Goal: Information Seeking & Learning: Learn about a topic

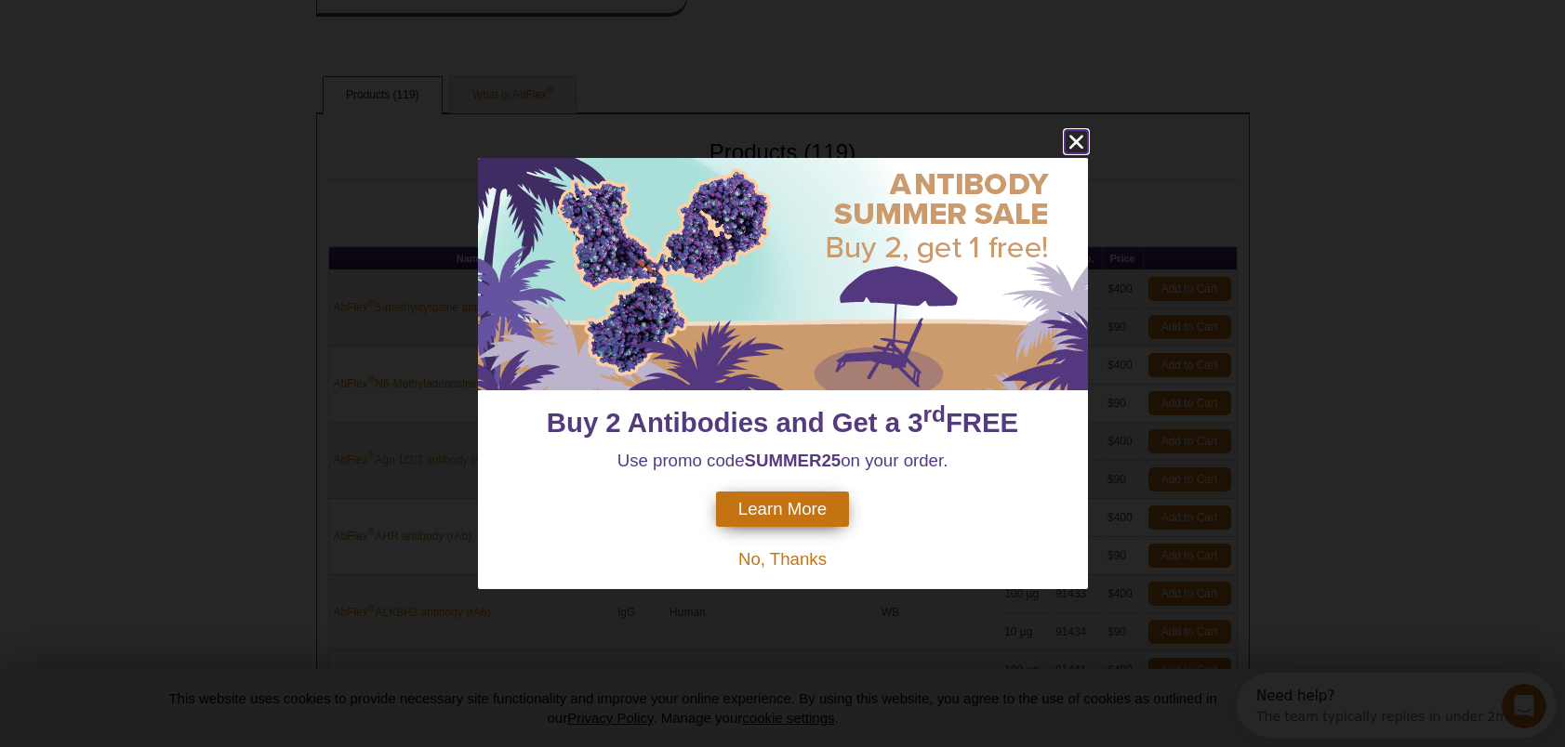
click at [1074, 139] on icon "close" at bounding box center [1075, 142] width 14 height 14
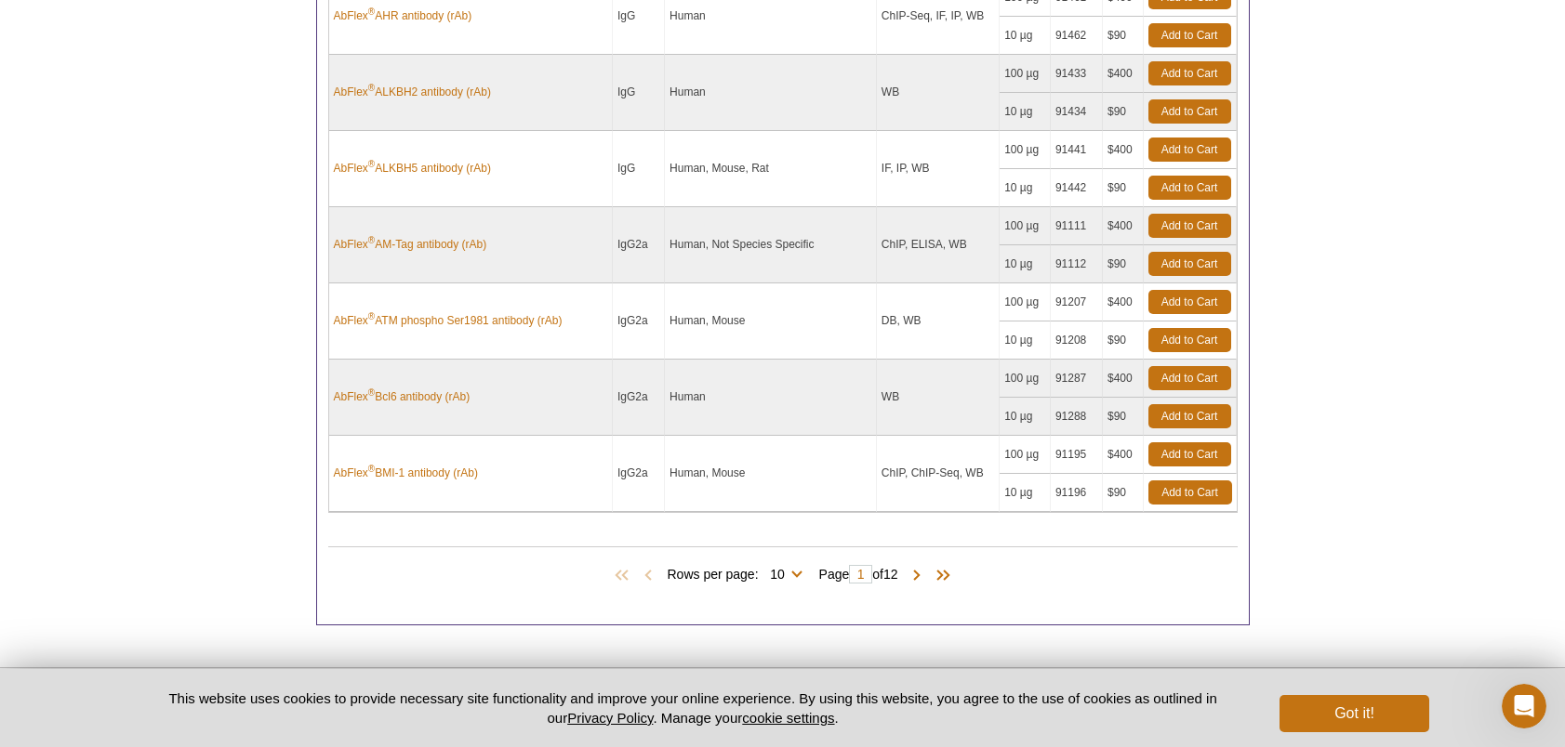
scroll to position [1088, 0]
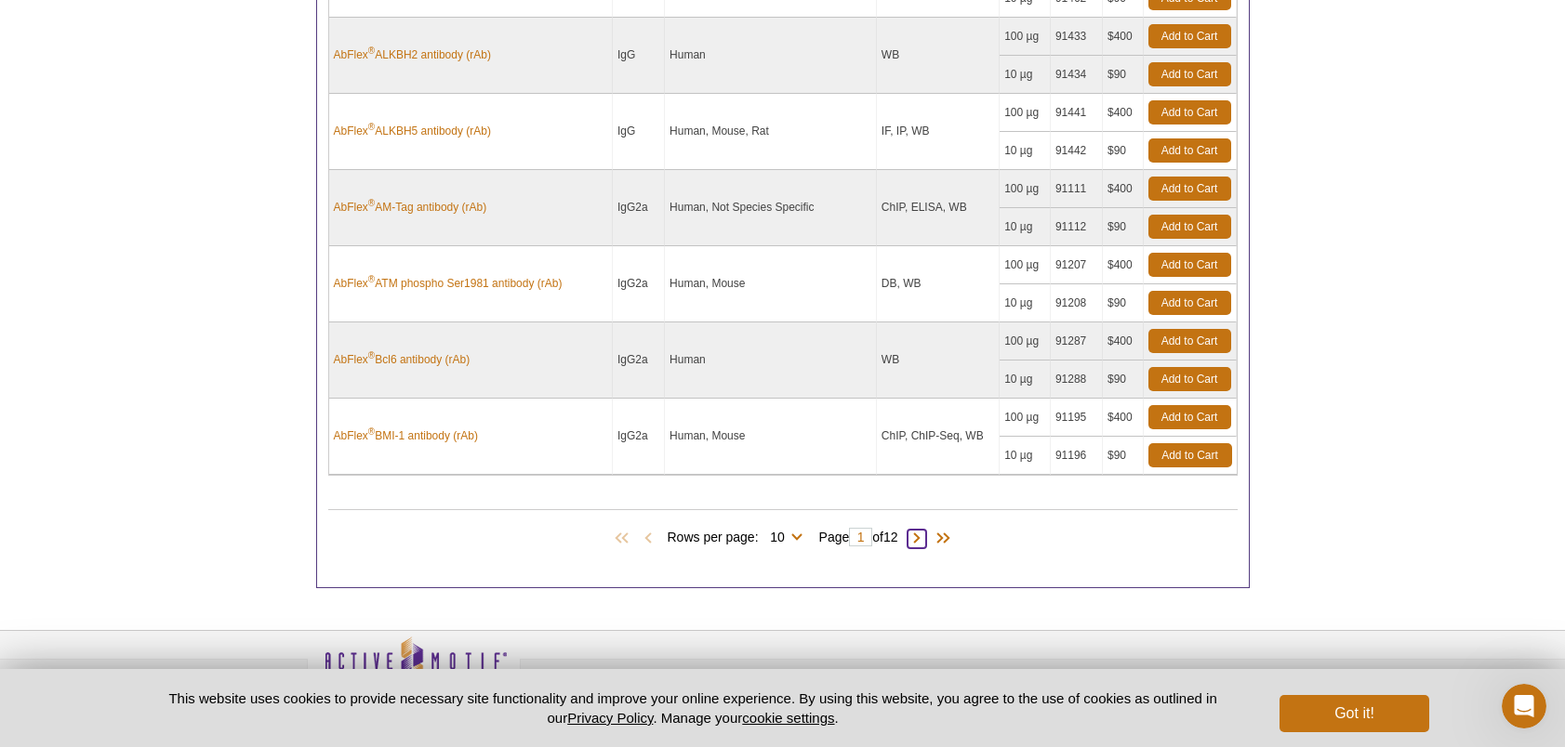
click at [926, 538] on span at bounding box center [916, 539] width 19 height 19
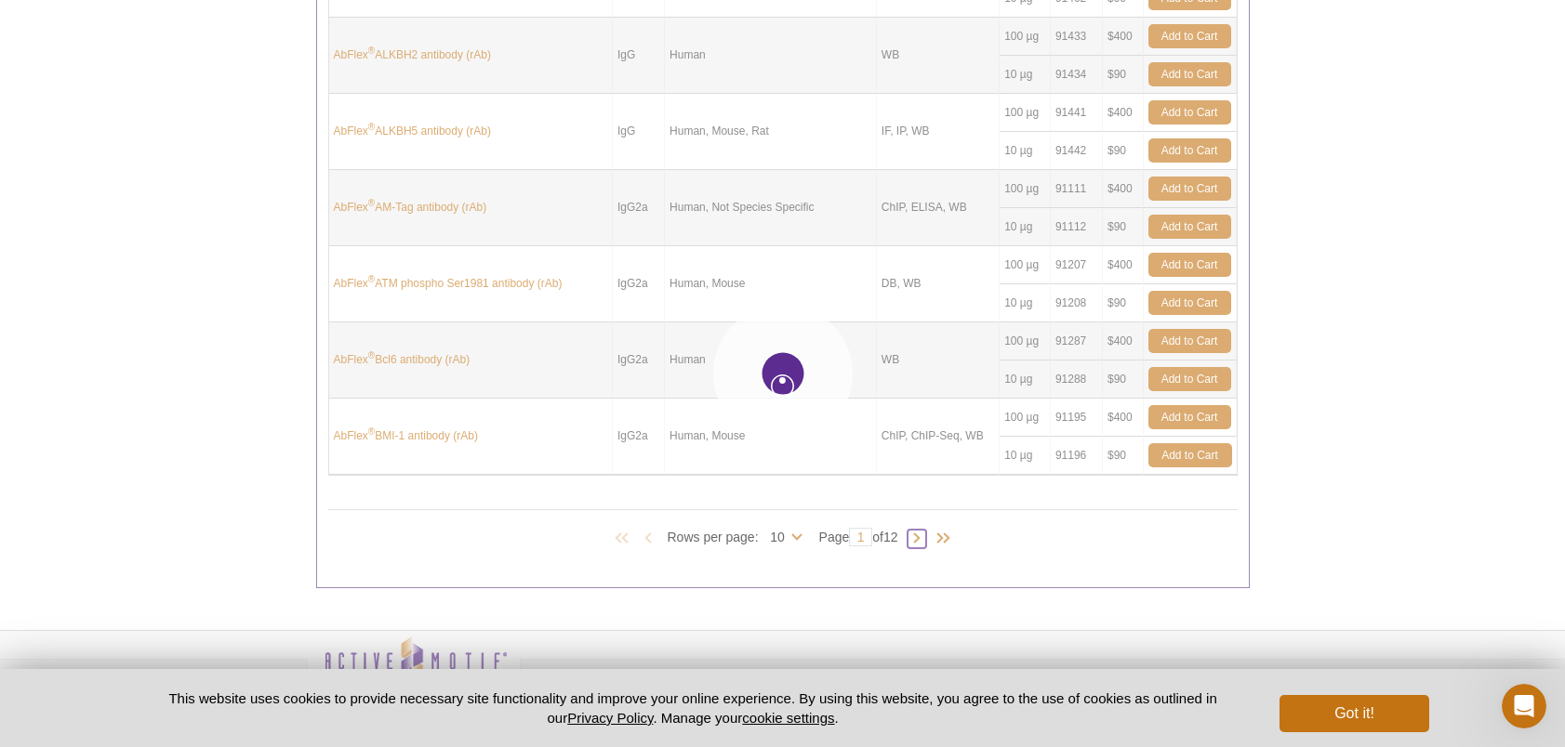
type input "2"
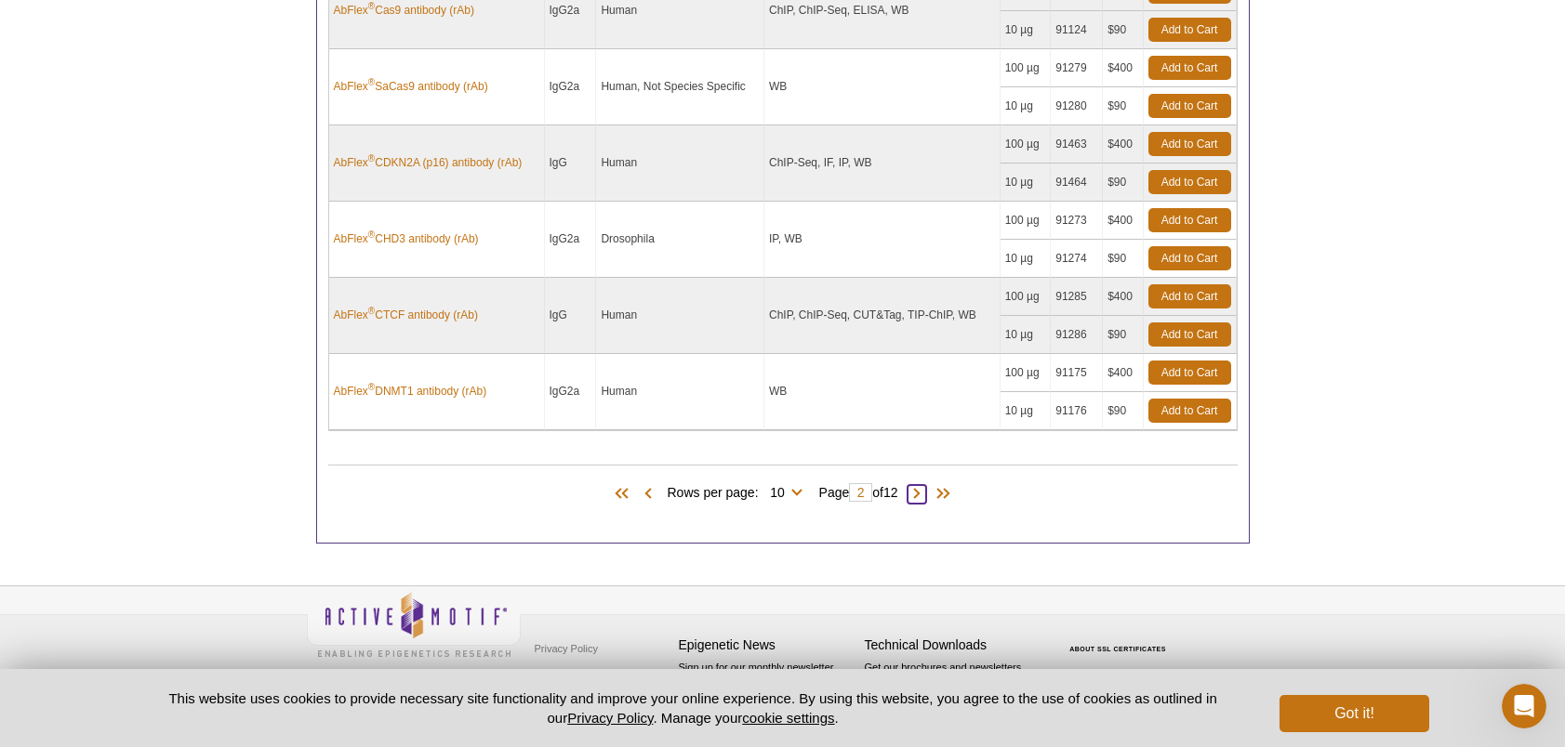
scroll to position [1133, 0]
click at [920, 498] on span at bounding box center [916, 493] width 19 height 19
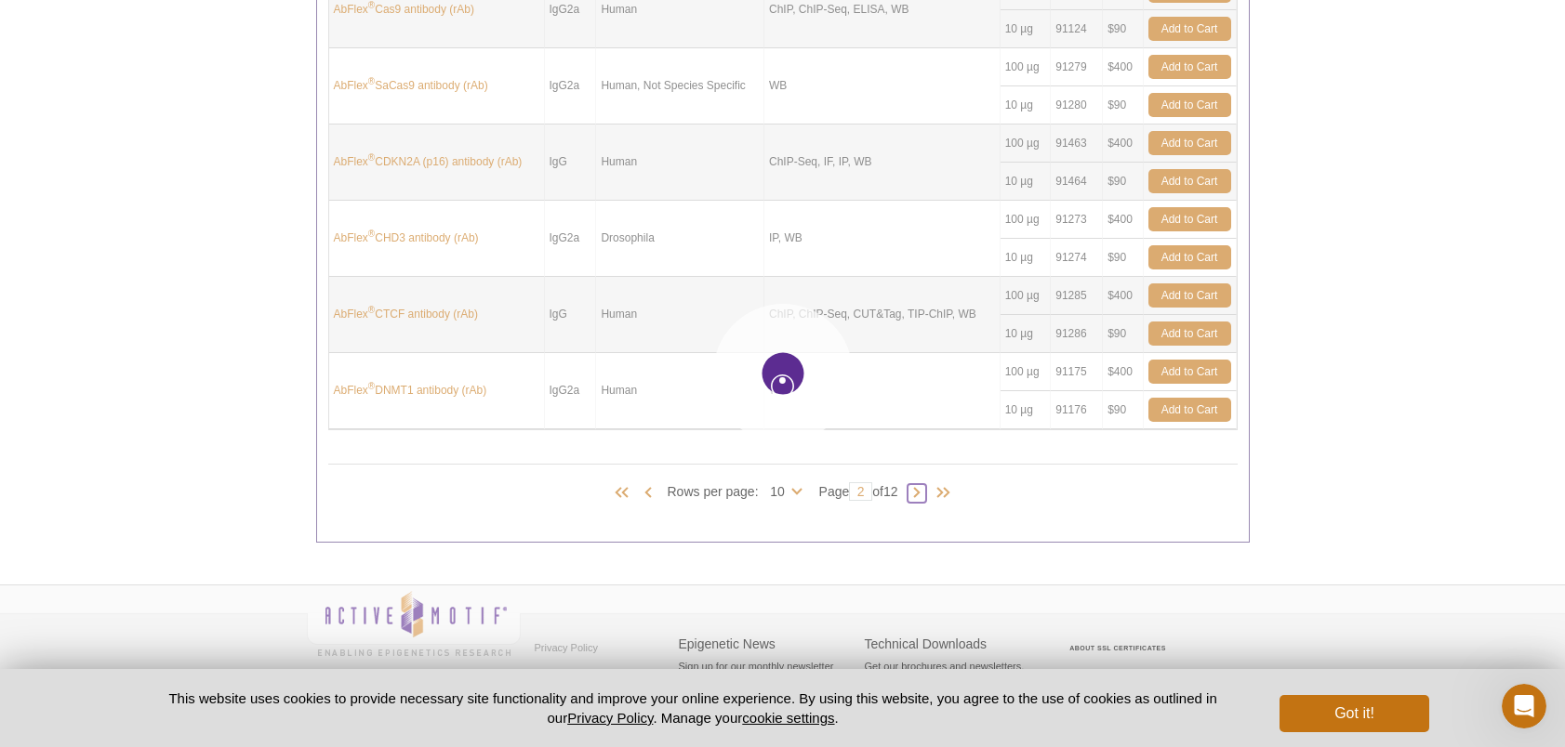
type input "3"
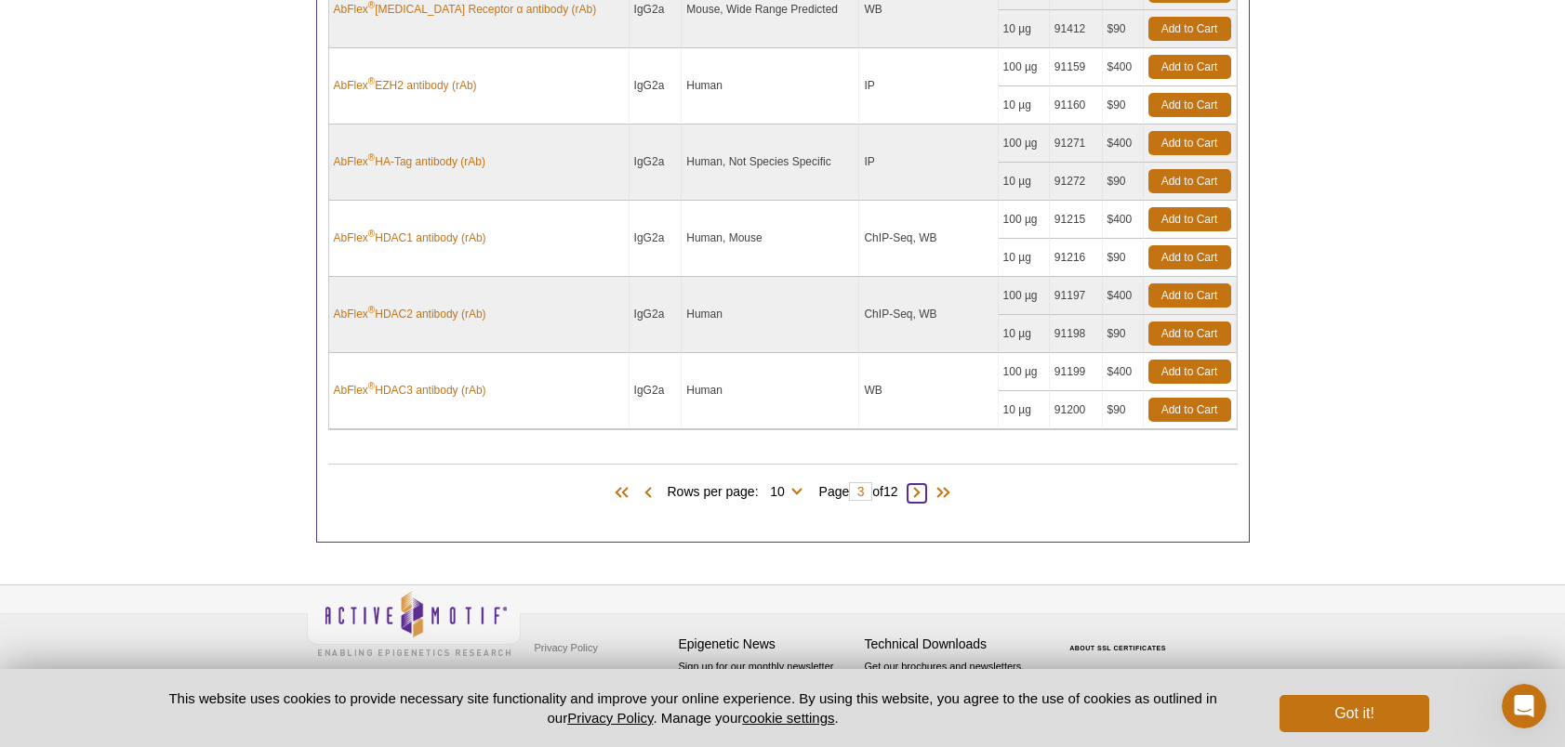
click at [921, 495] on span at bounding box center [916, 493] width 19 height 19
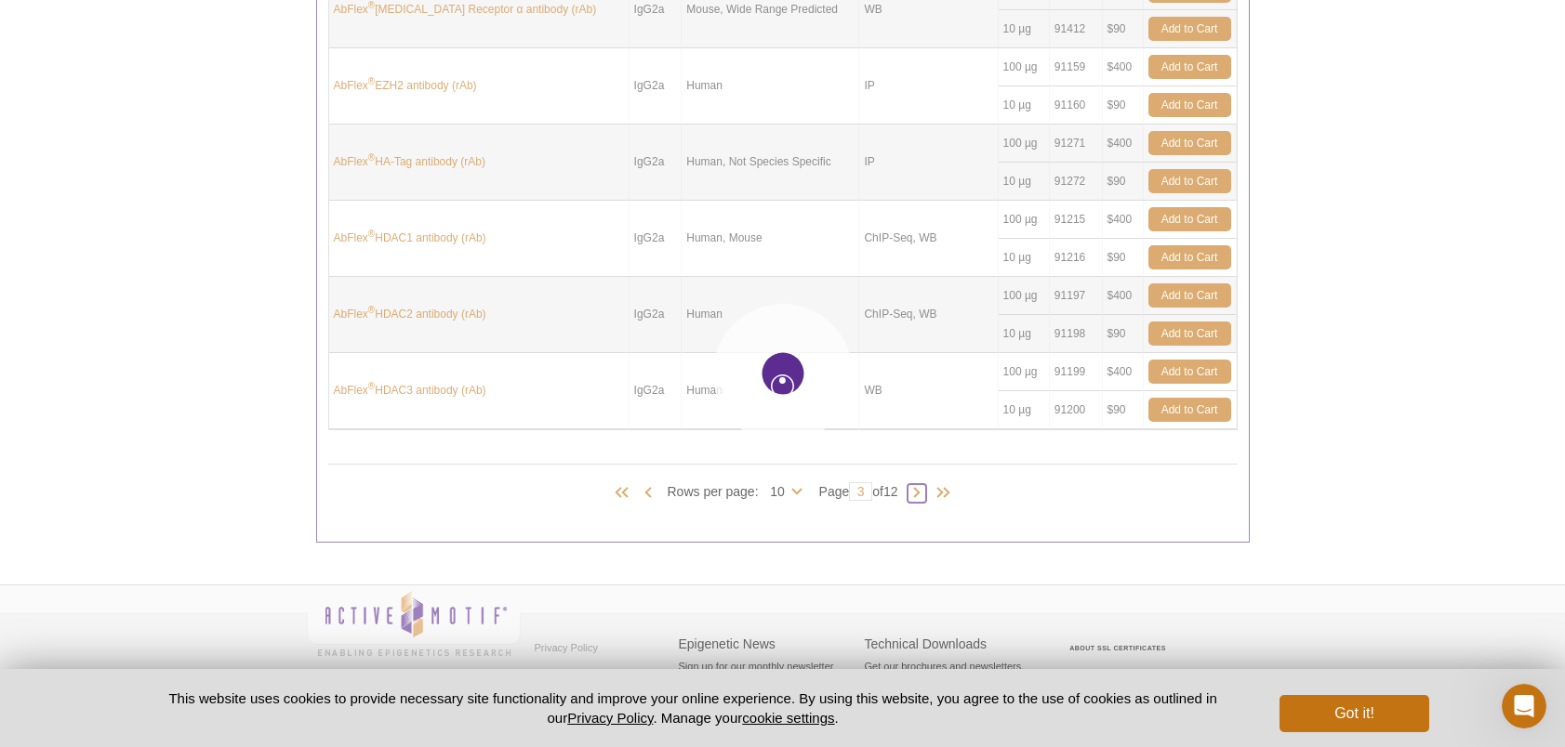
type input "4"
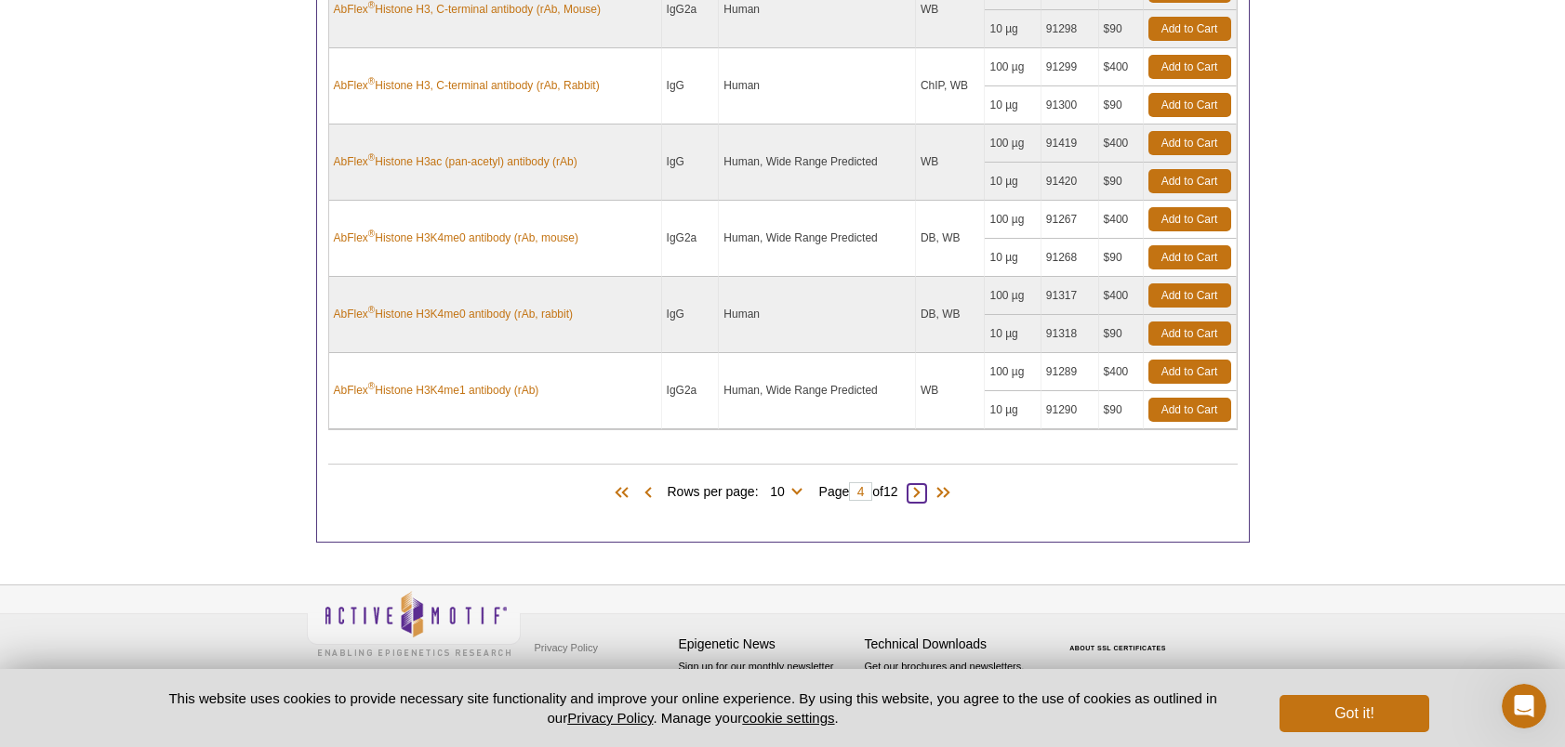
click at [921, 487] on span at bounding box center [916, 493] width 19 height 19
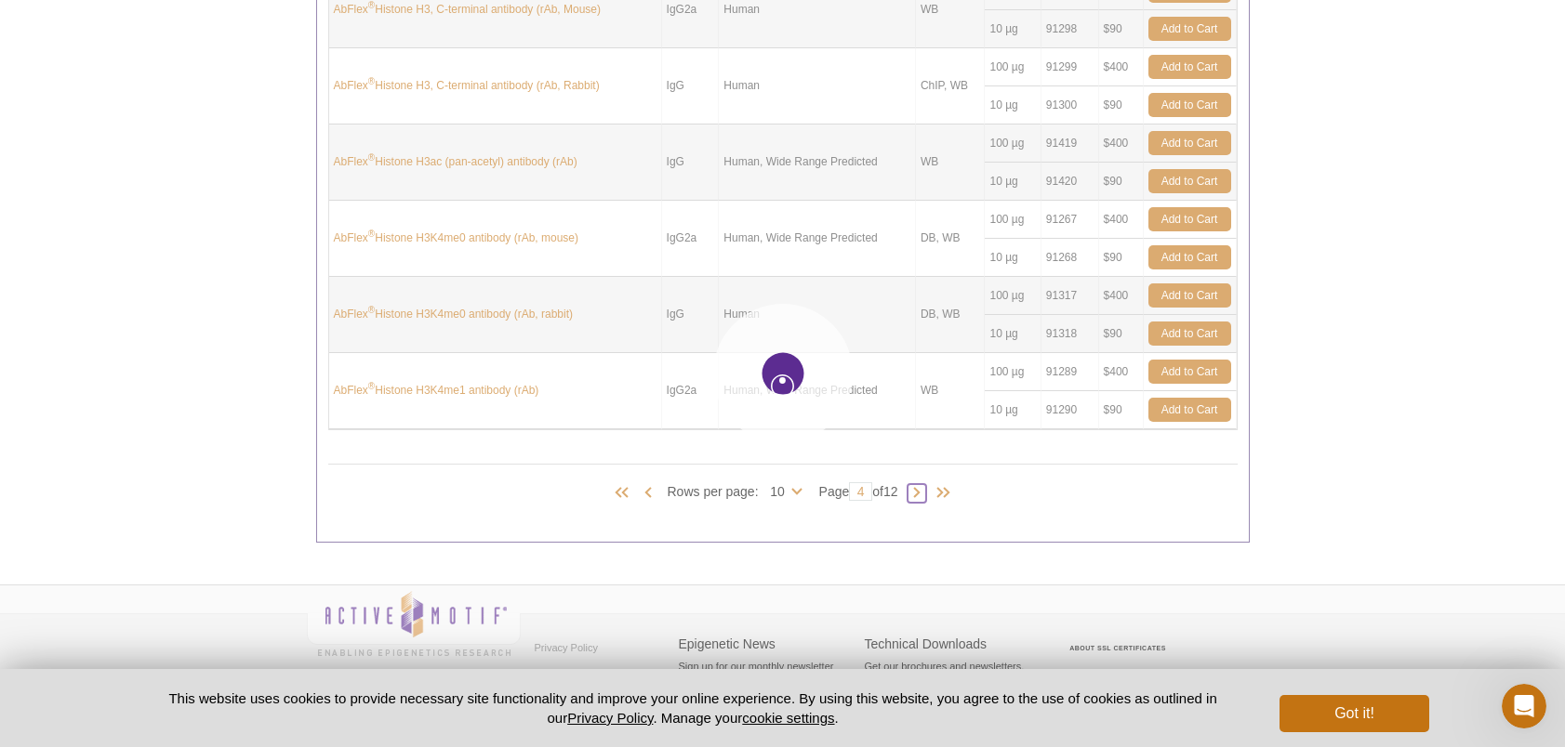
type input "5"
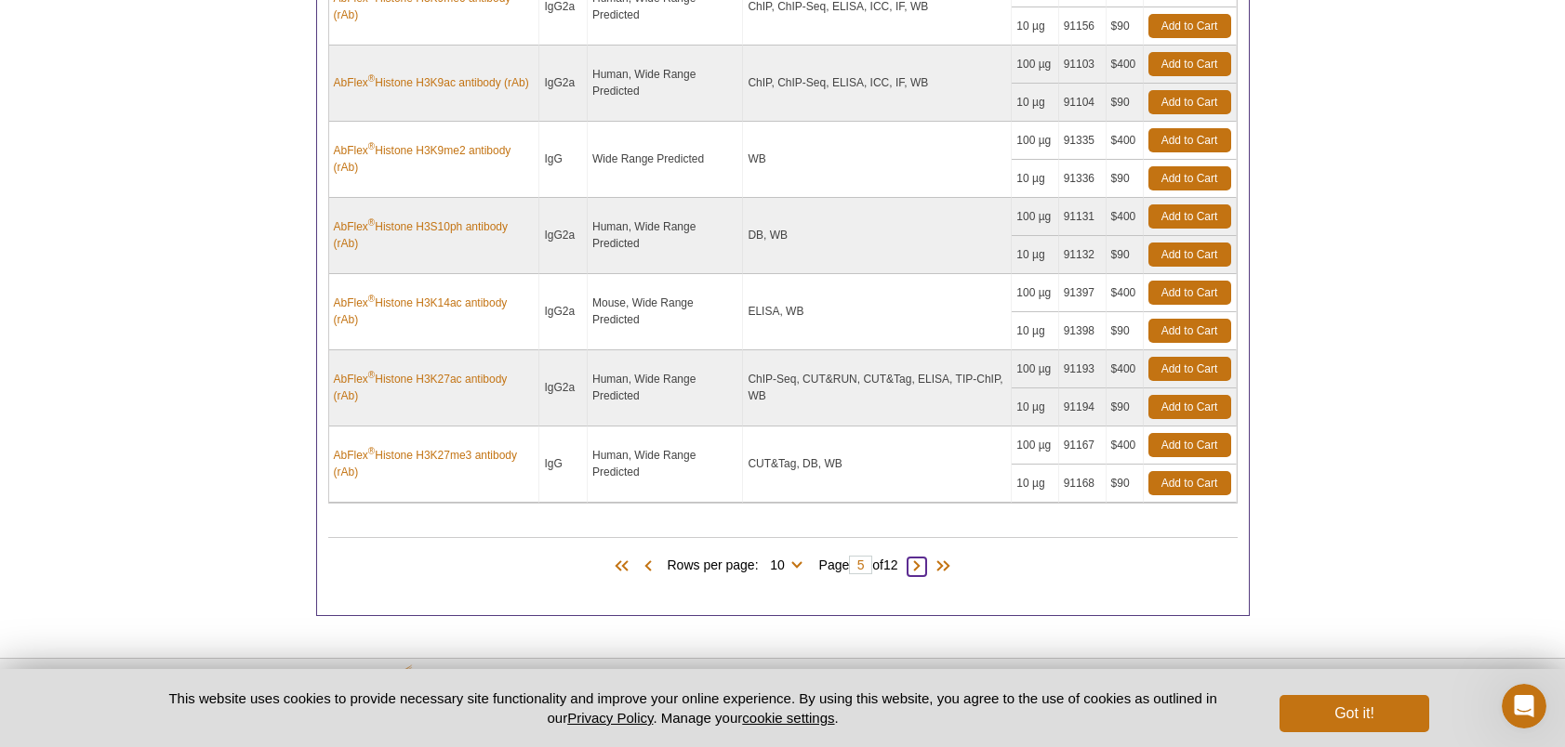
scroll to position [1150, 0]
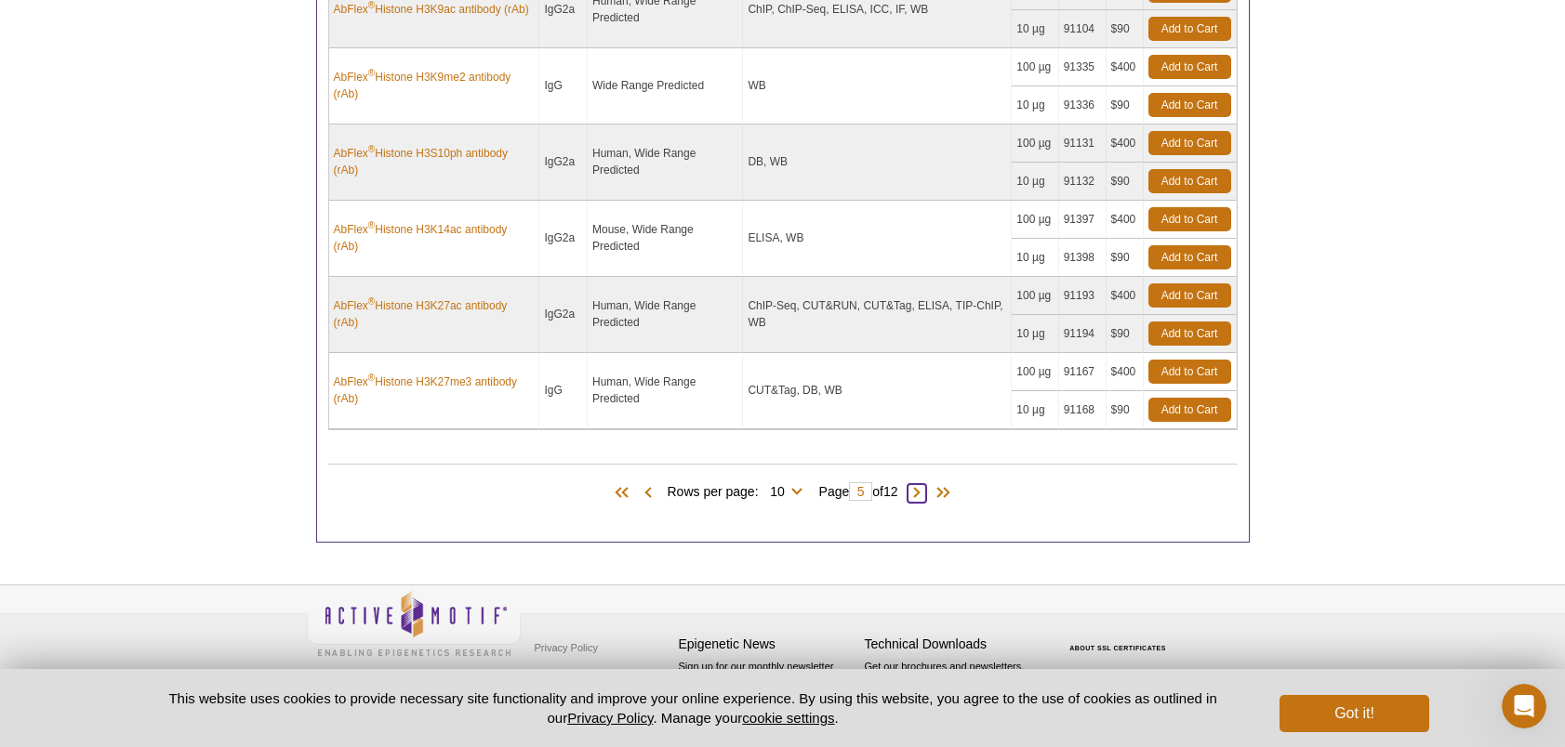
click at [918, 484] on span at bounding box center [916, 493] width 19 height 19
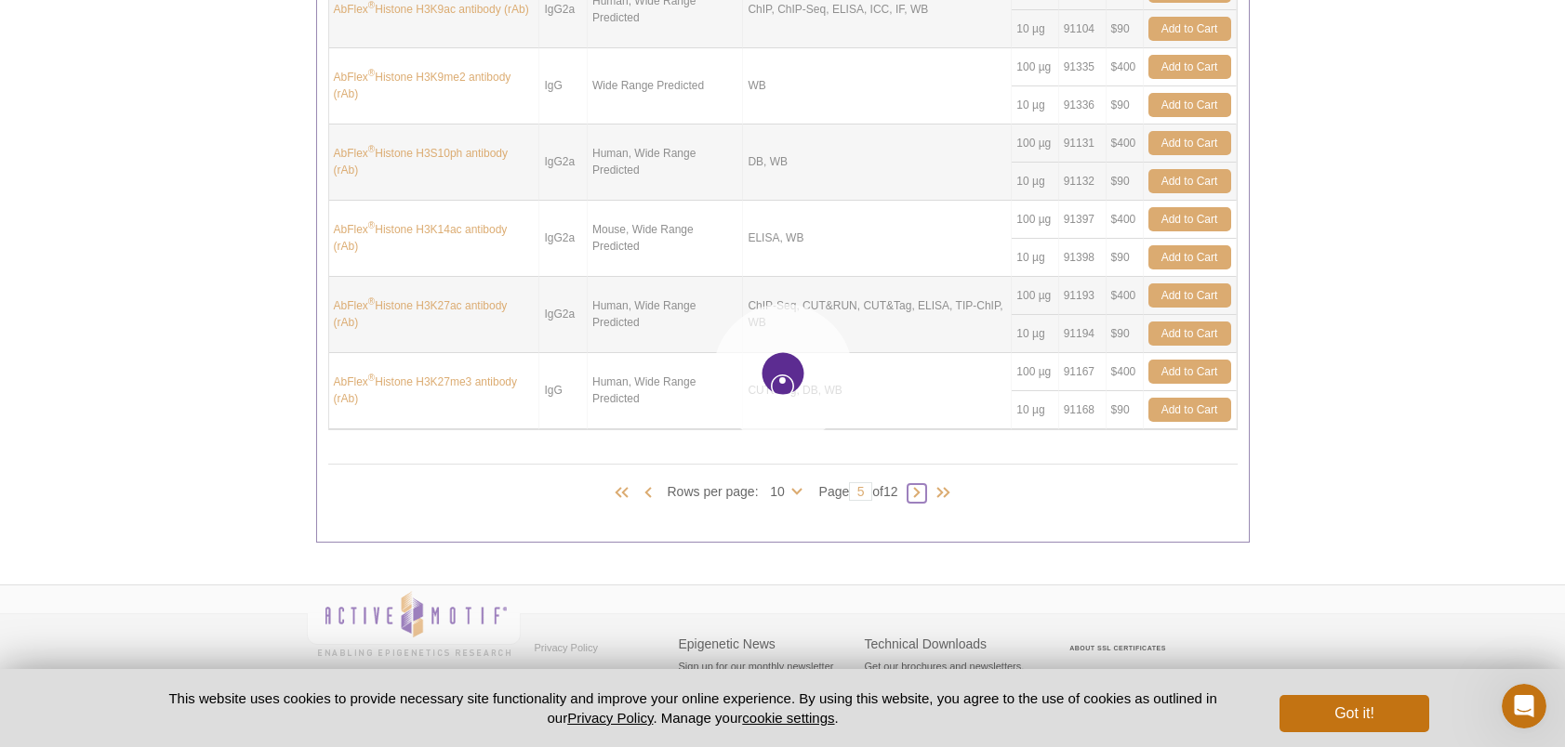
type input "6"
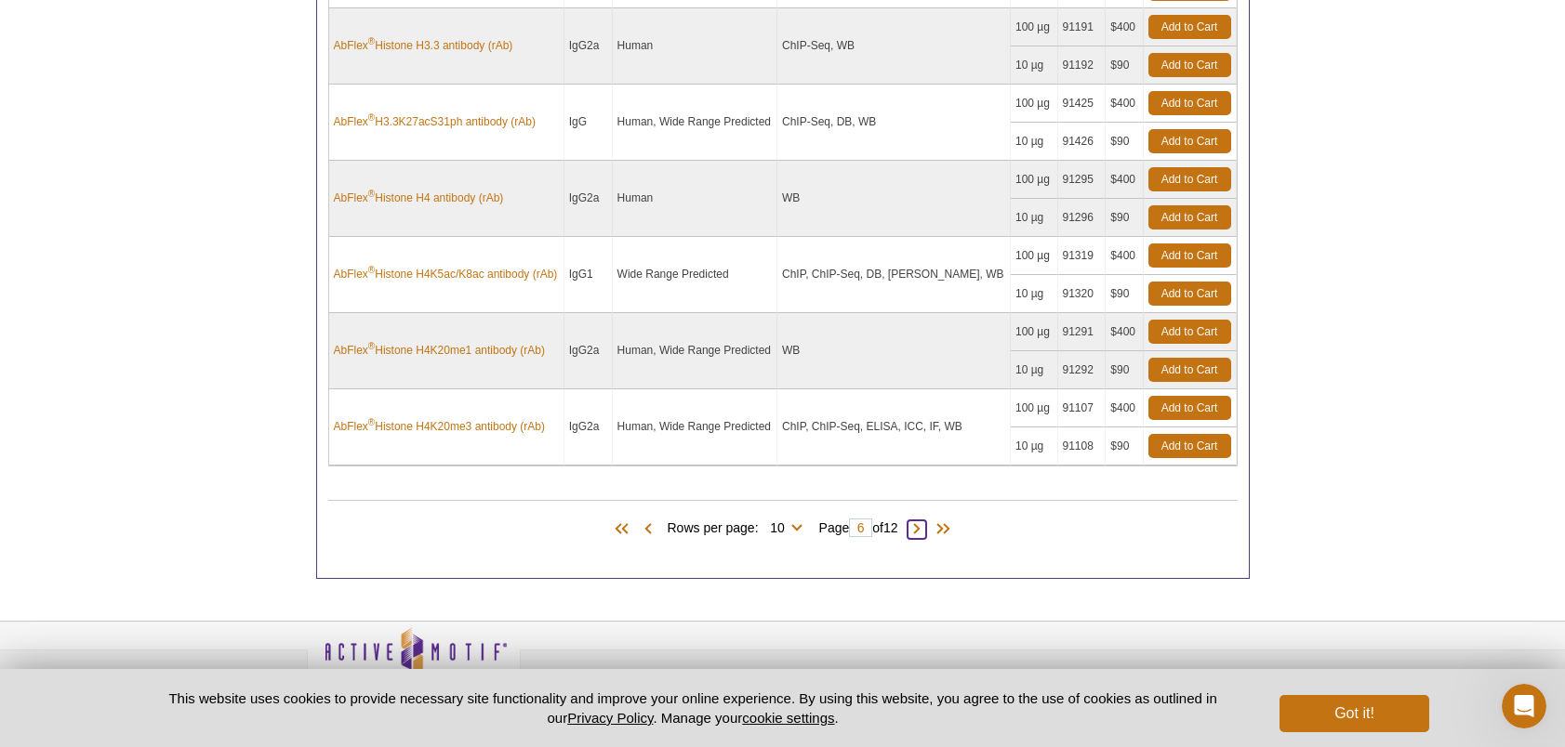
scroll to position [1133, 0]
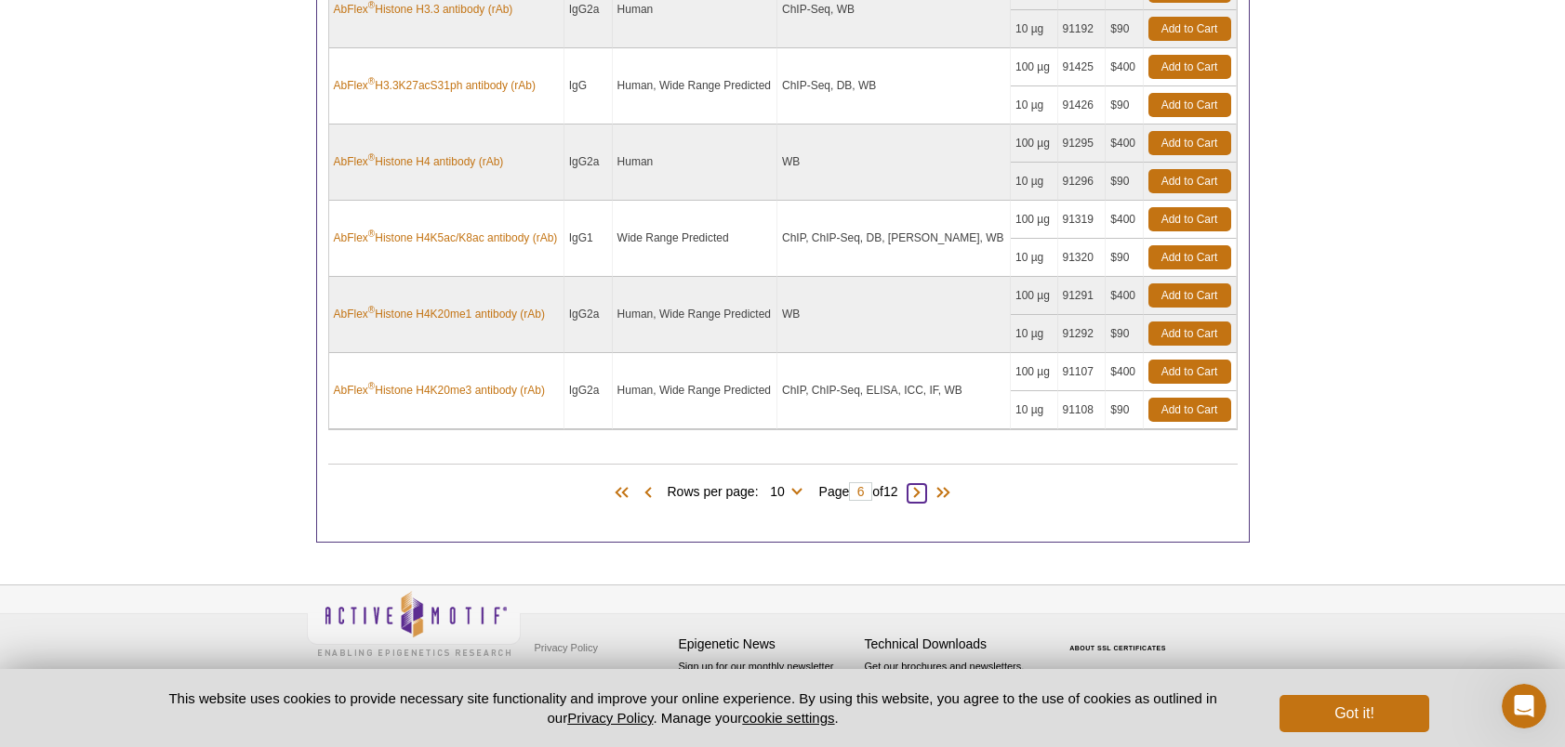
click at [920, 490] on span at bounding box center [916, 493] width 19 height 19
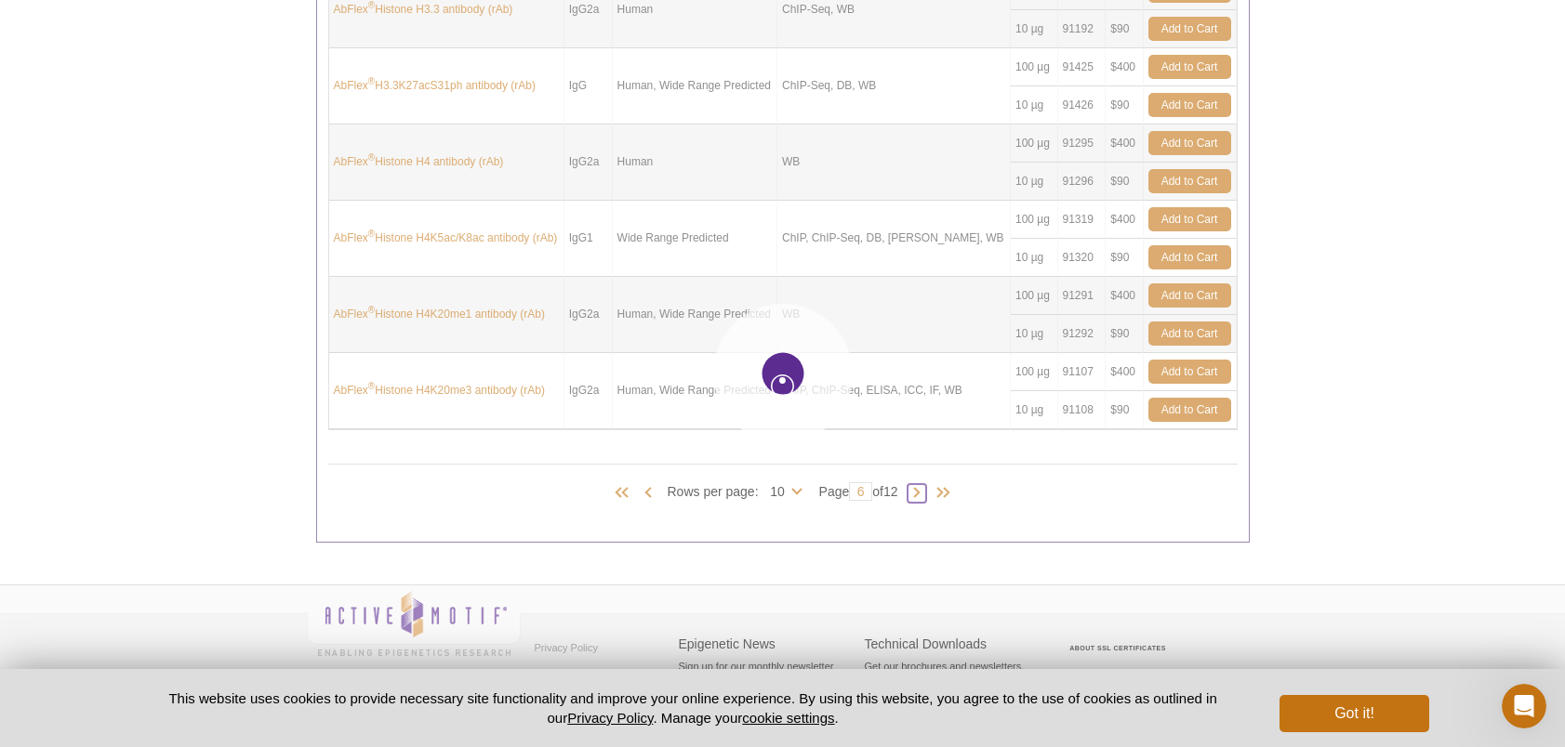
type input "7"
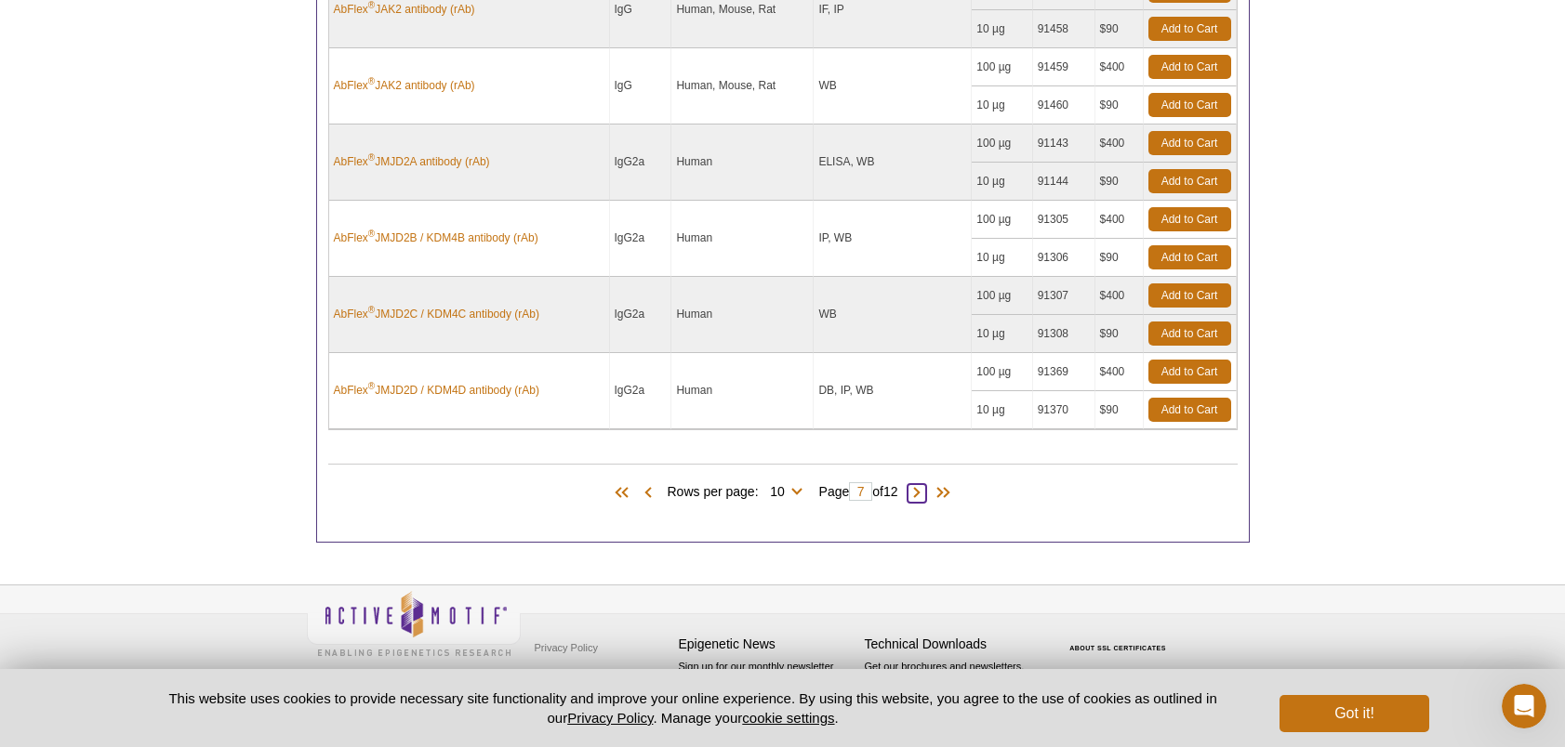
click at [923, 495] on span at bounding box center [916, 493] width 19 height 19
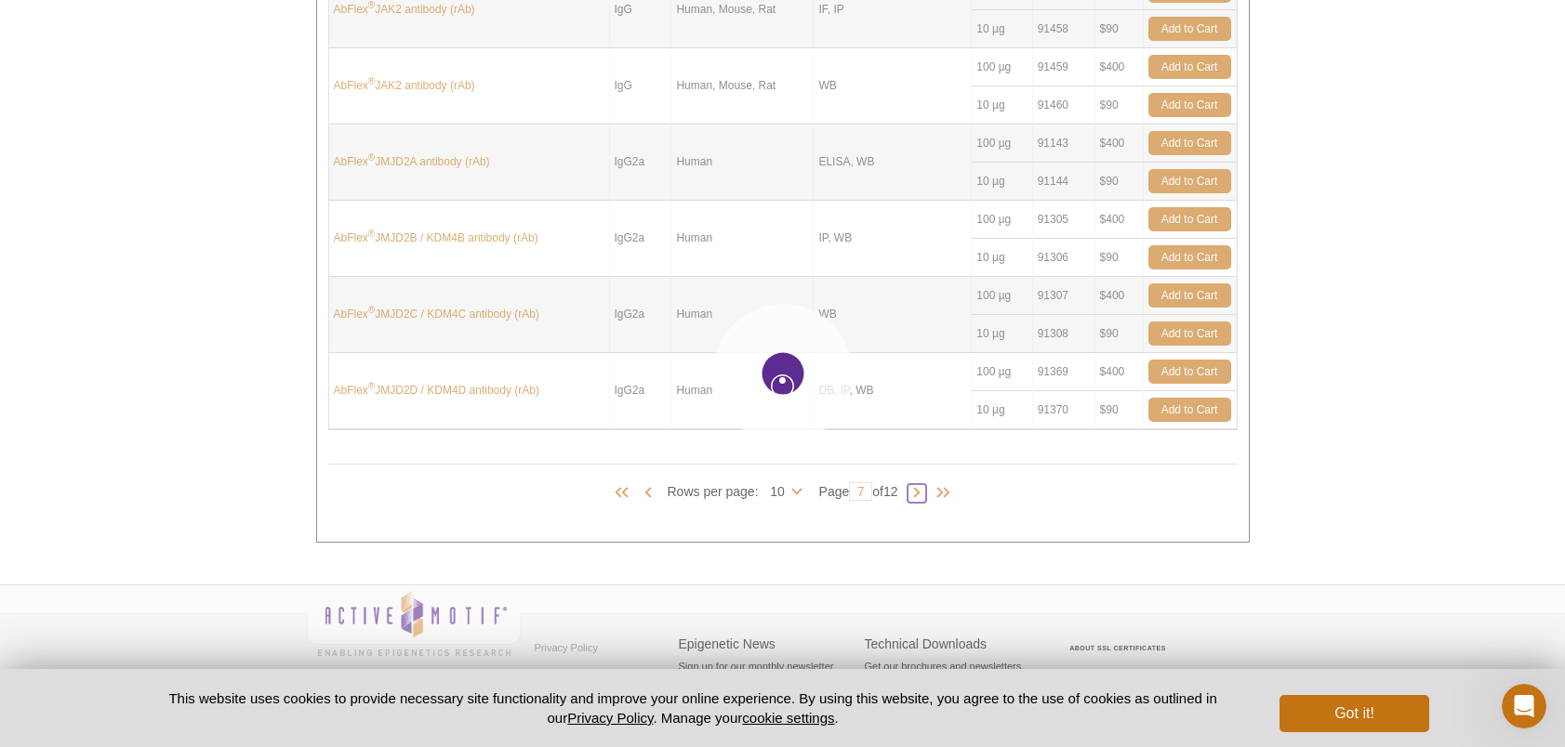
type input "8"
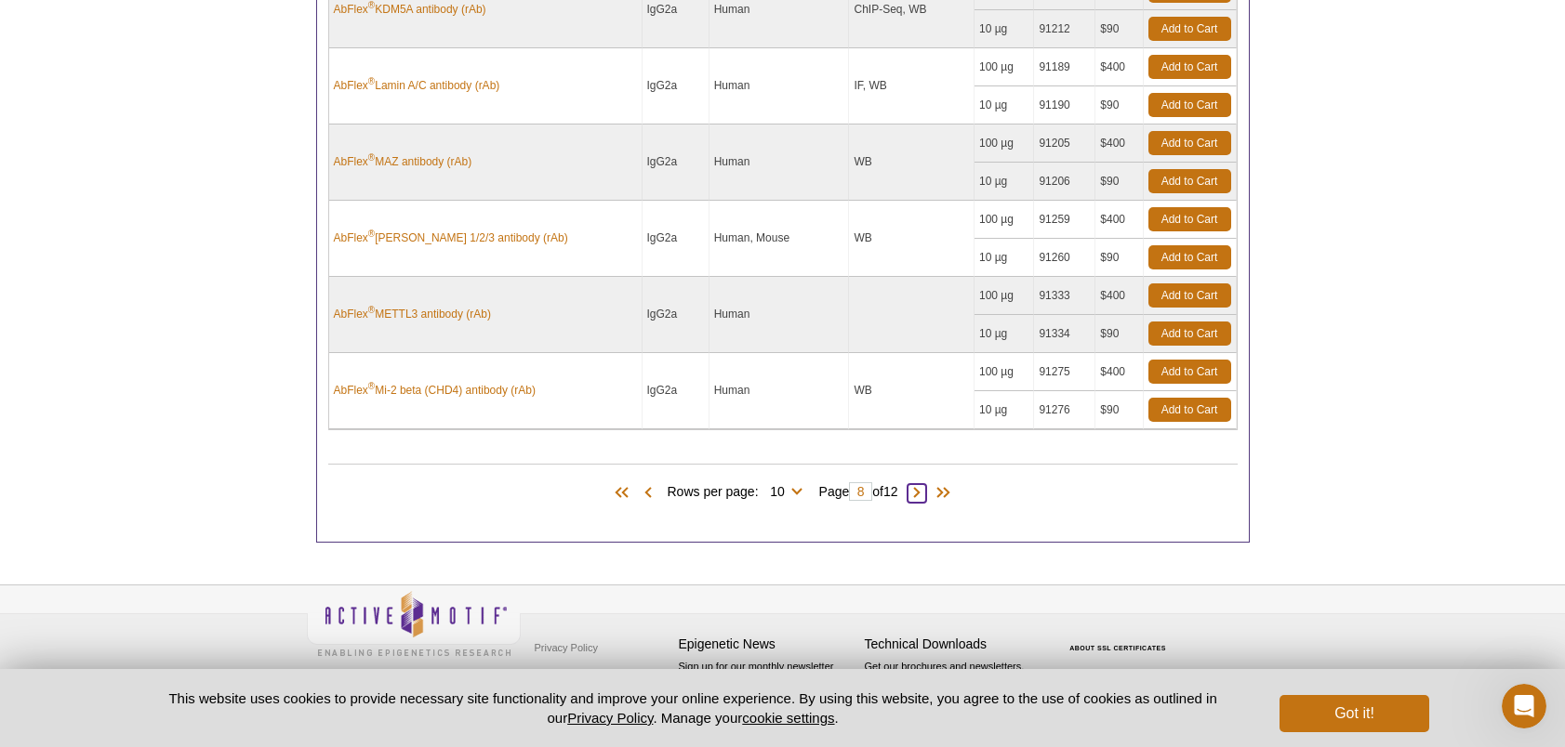
click at [922, 496] on span at bounding box center [916, 493] width 19 height 19
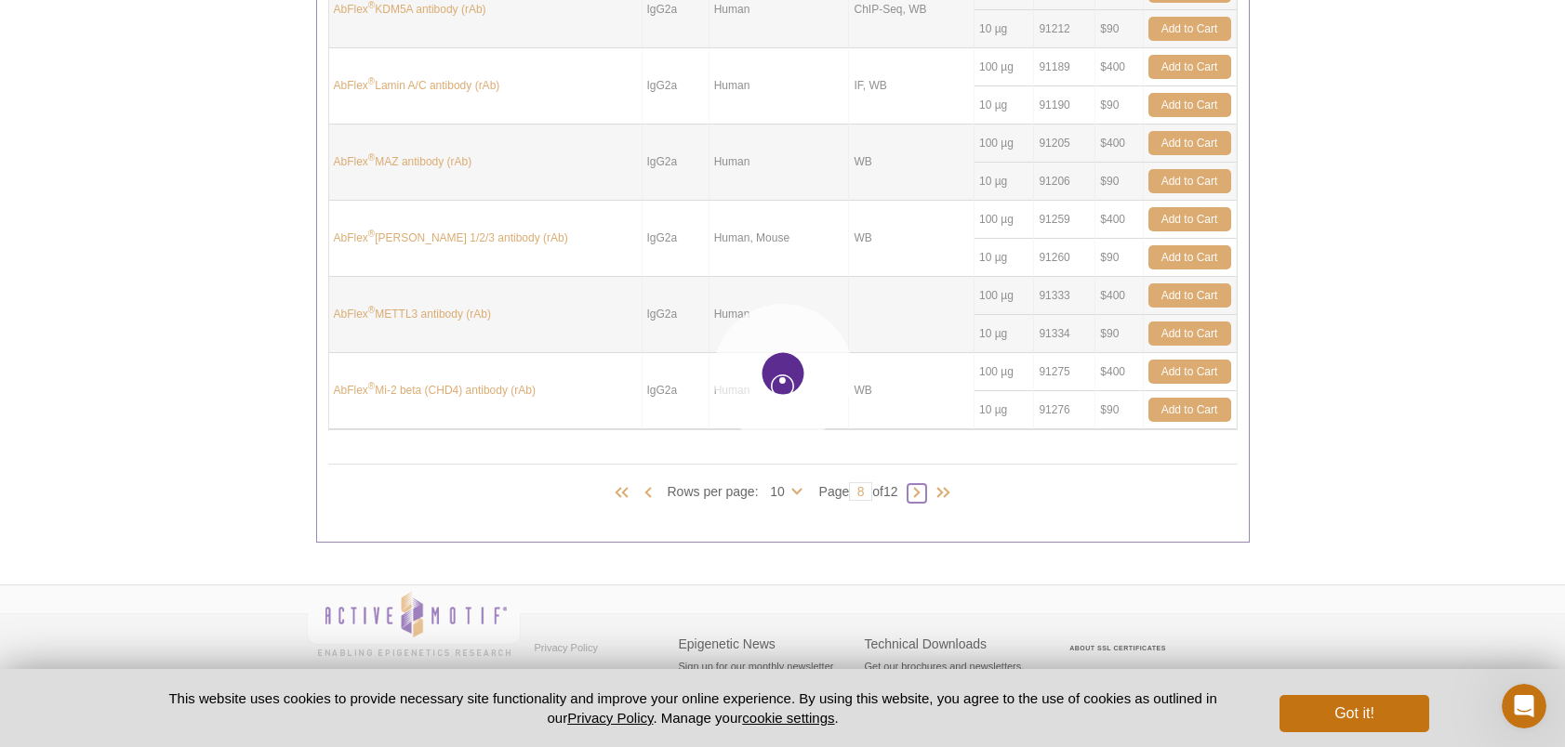
type input "9"
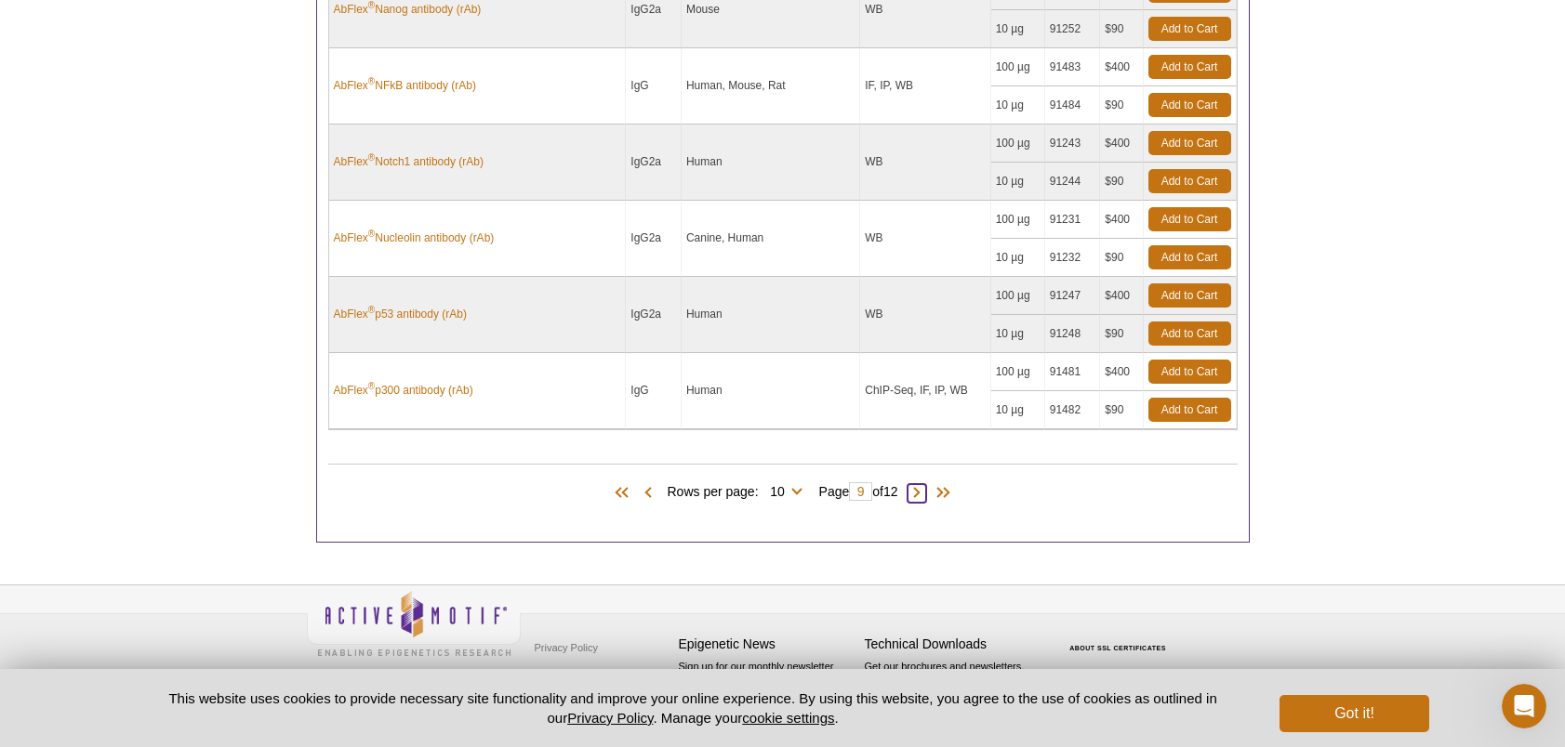
click at [926, 491] on span at bounding box center [916, 493] width 19 height 19
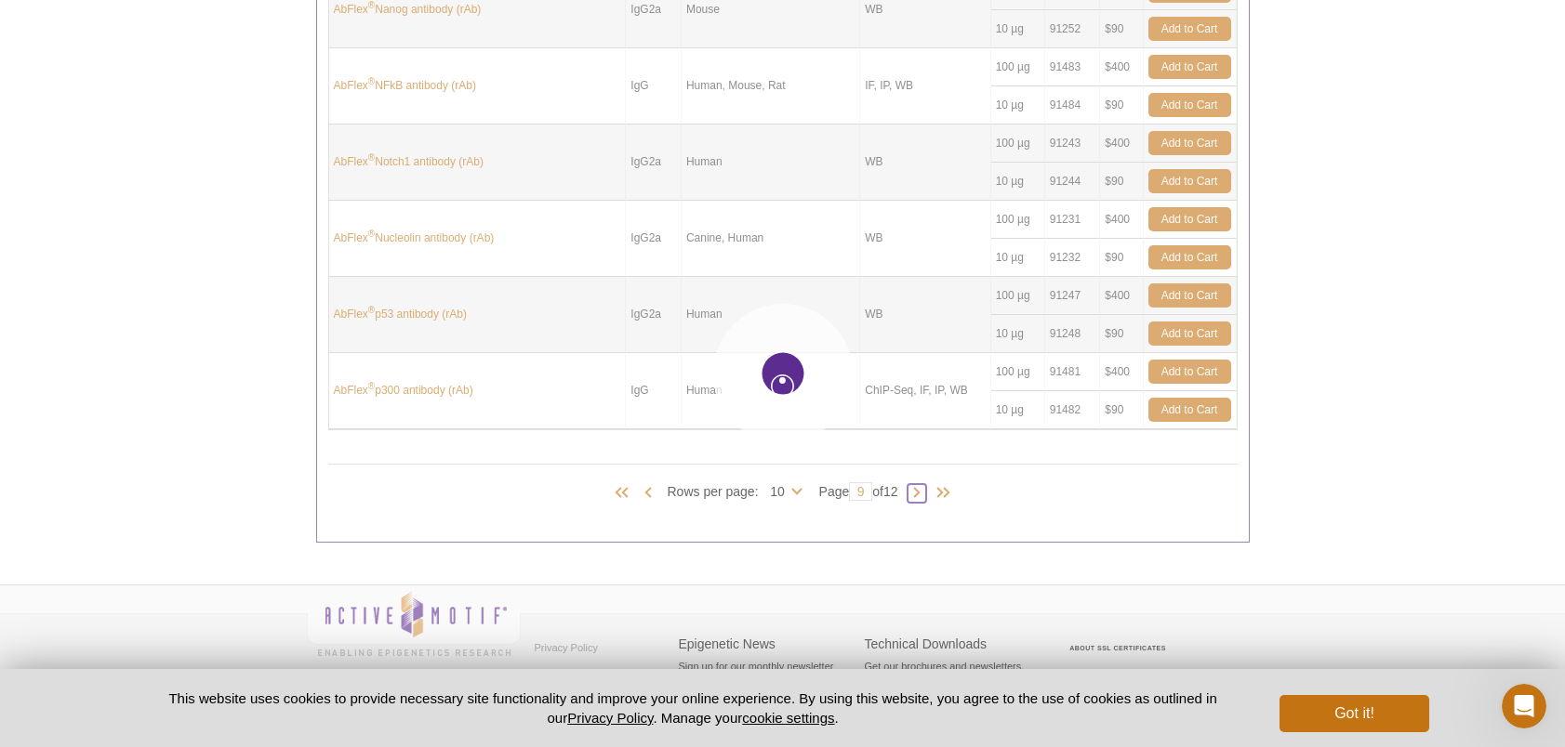
type input "10"
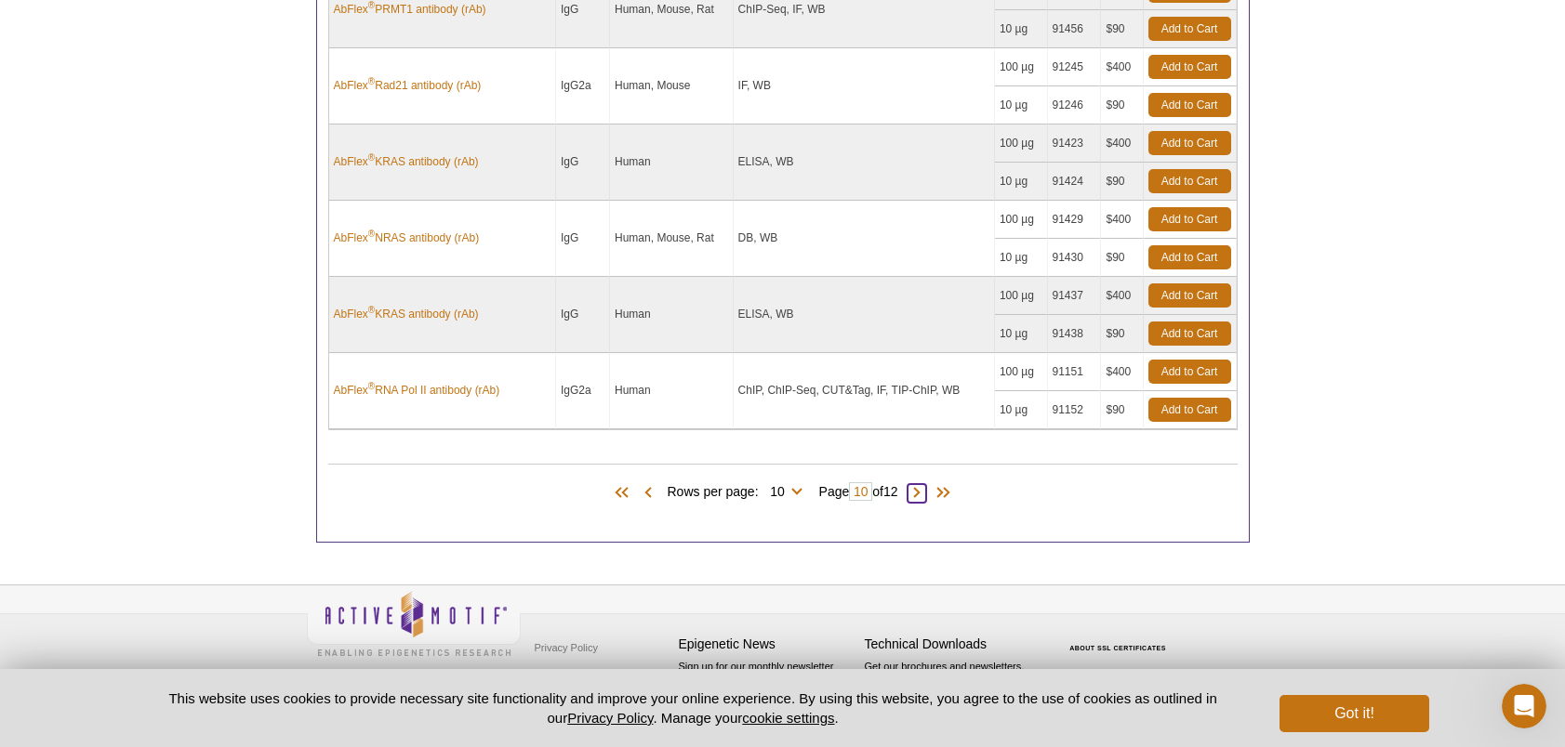
click at [922, 493] on span at bounding box center [916, 493] width 19 height 19
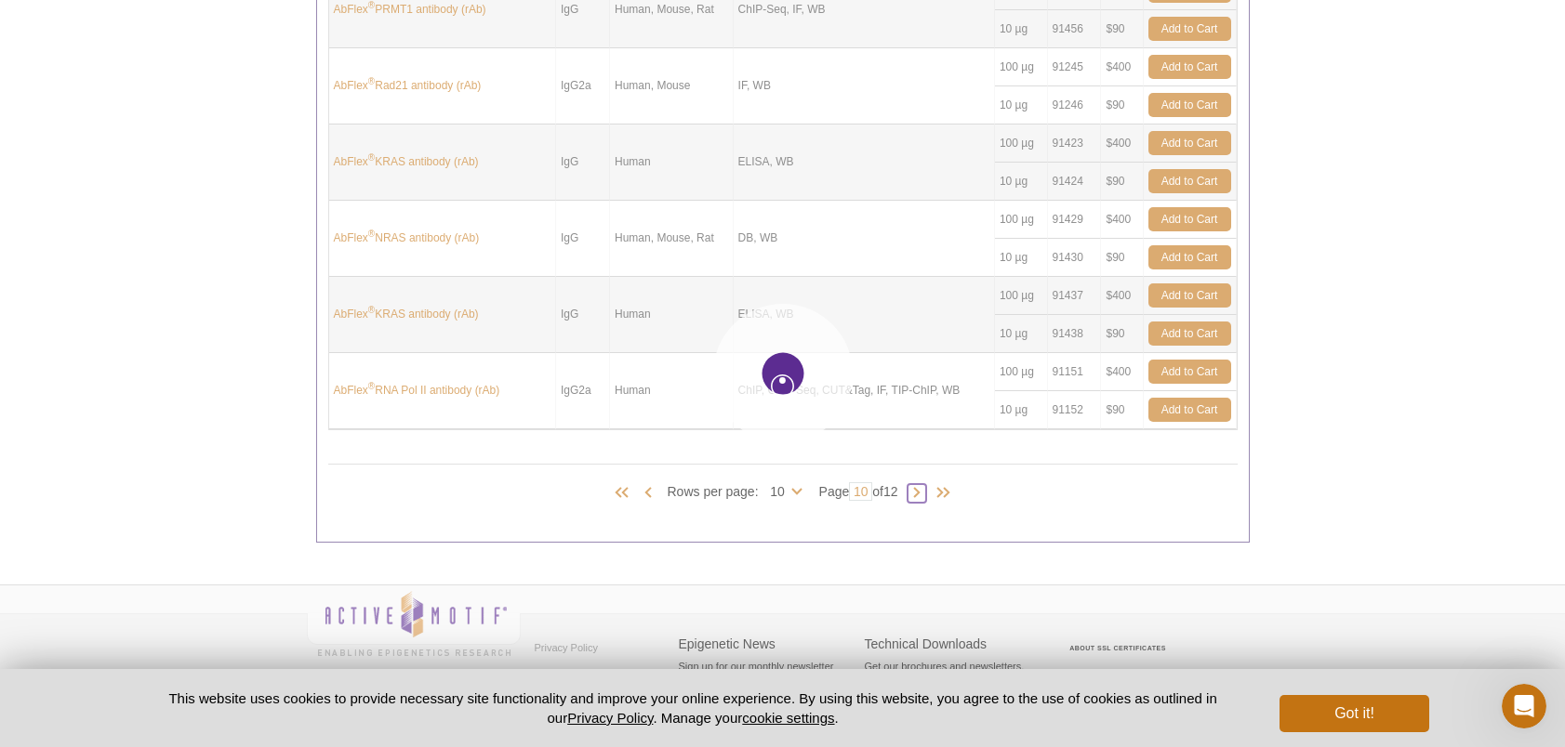
type input "11"
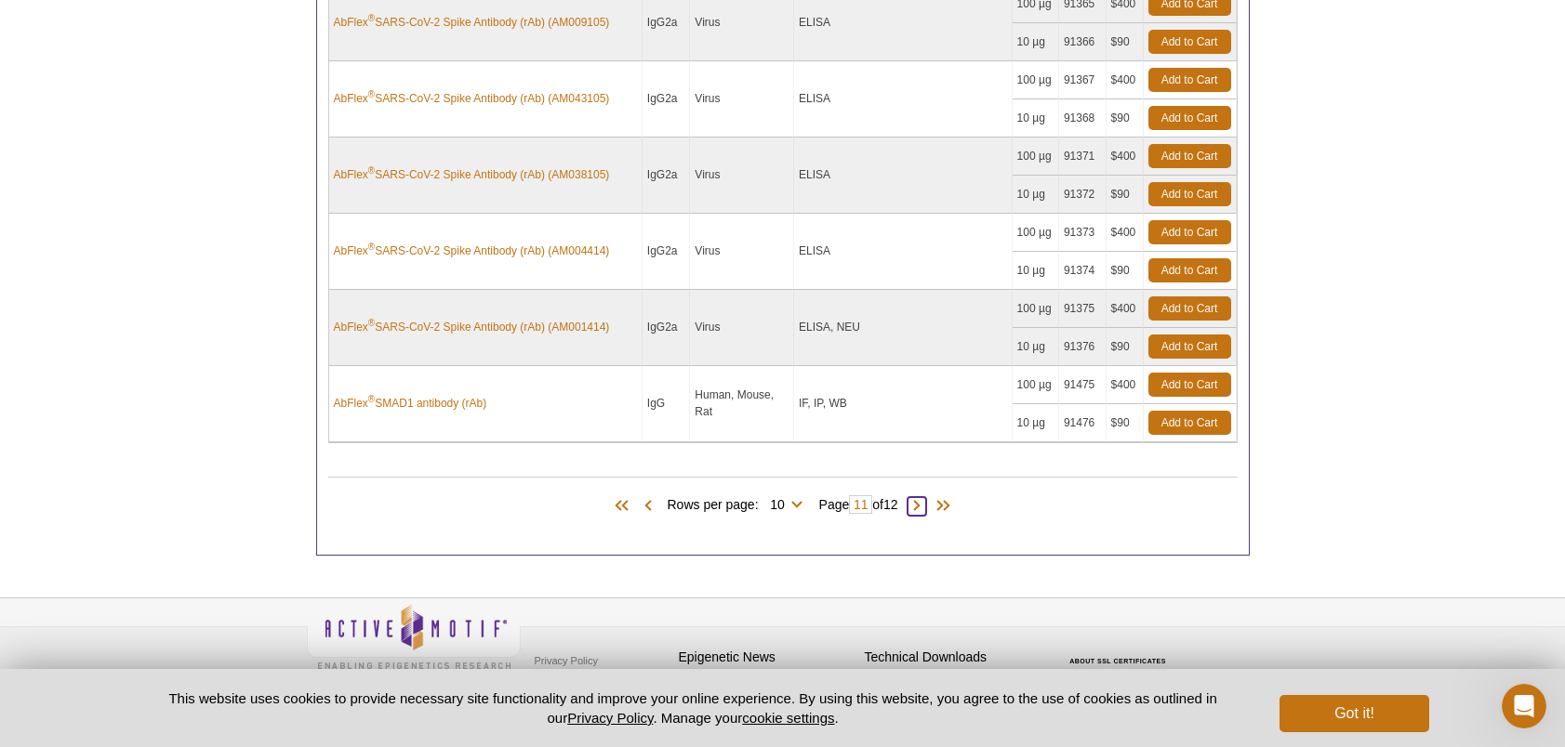
scroll to position [1150, 0]
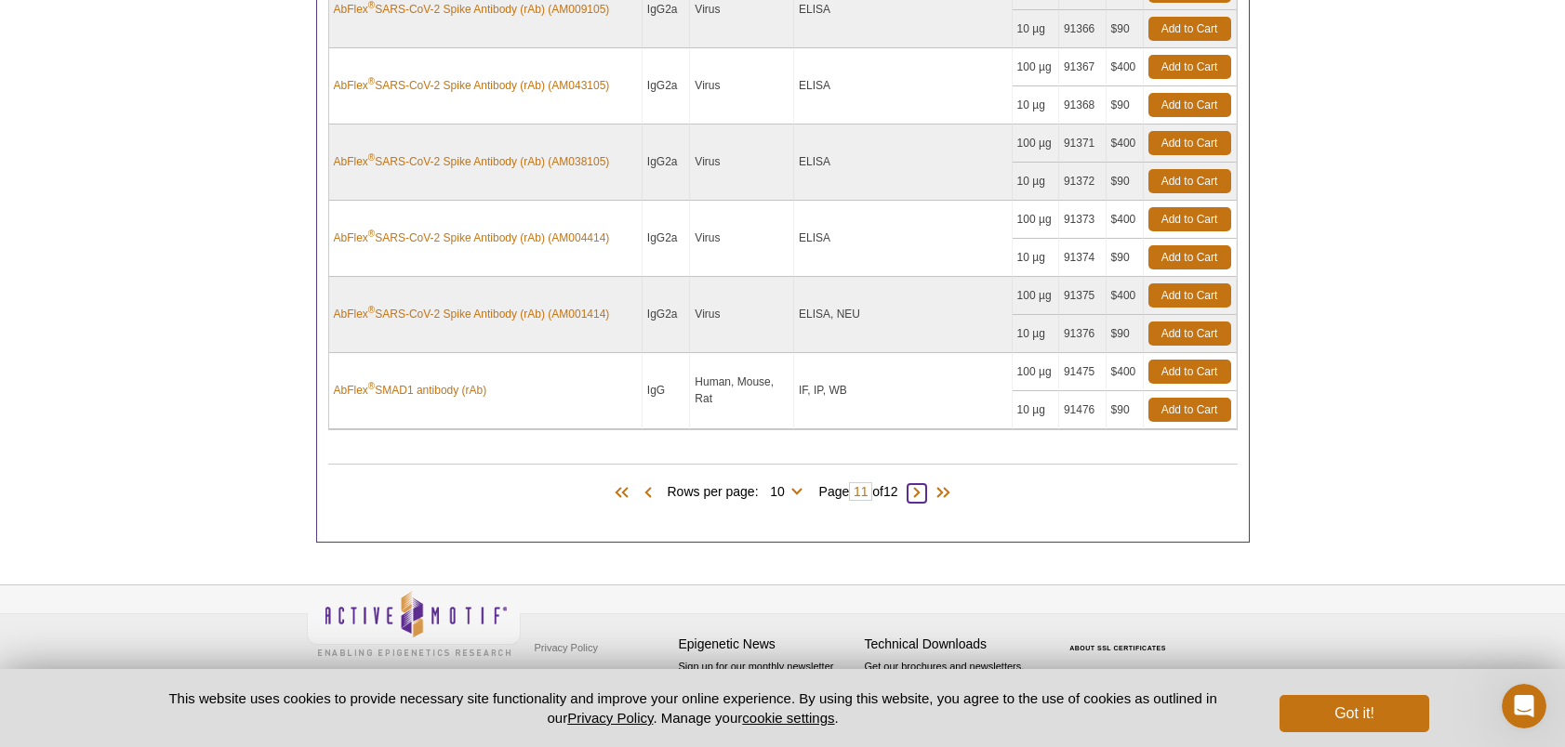
click at [925, 493] on span at bounding box center [916, 493] width 19 height 19
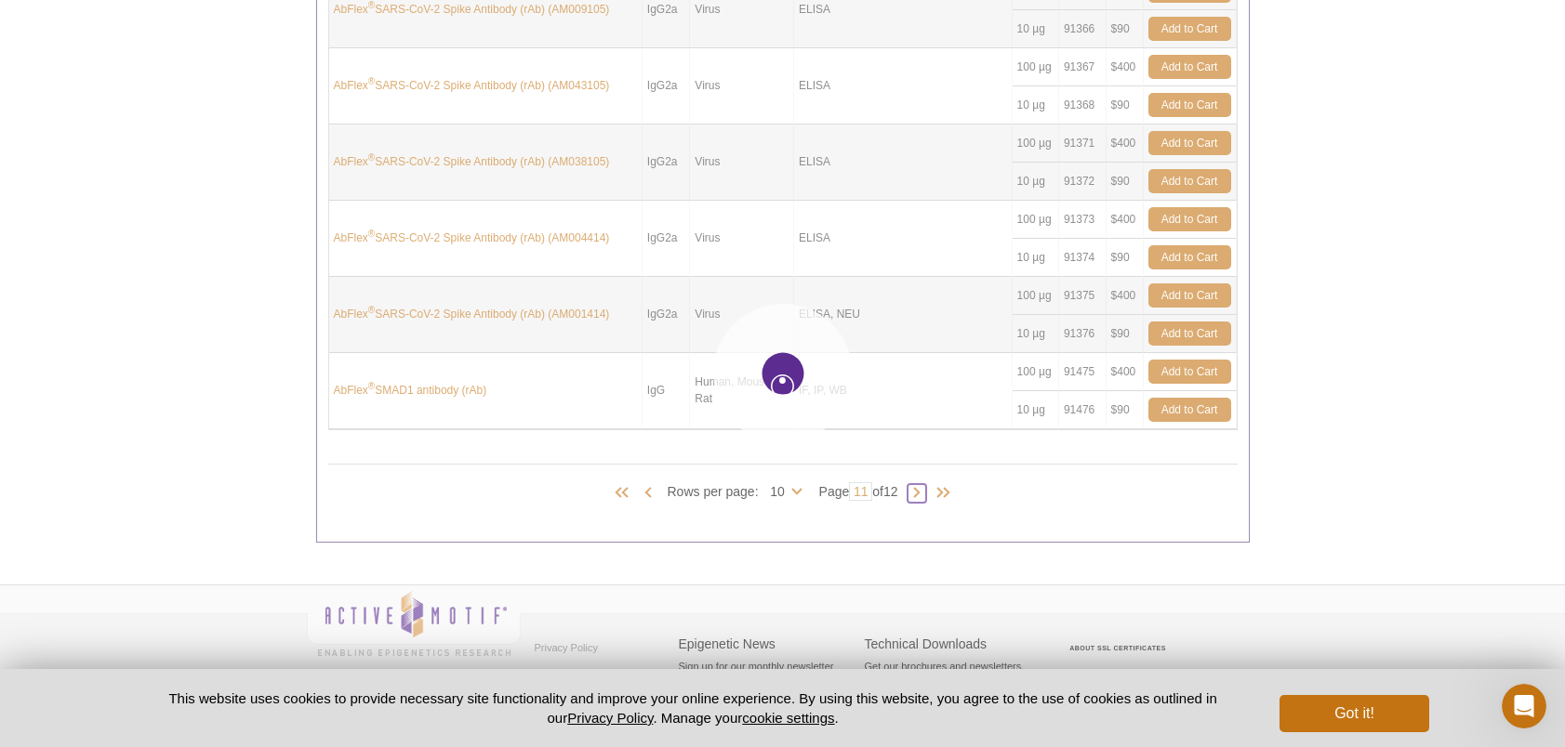
type input "12"
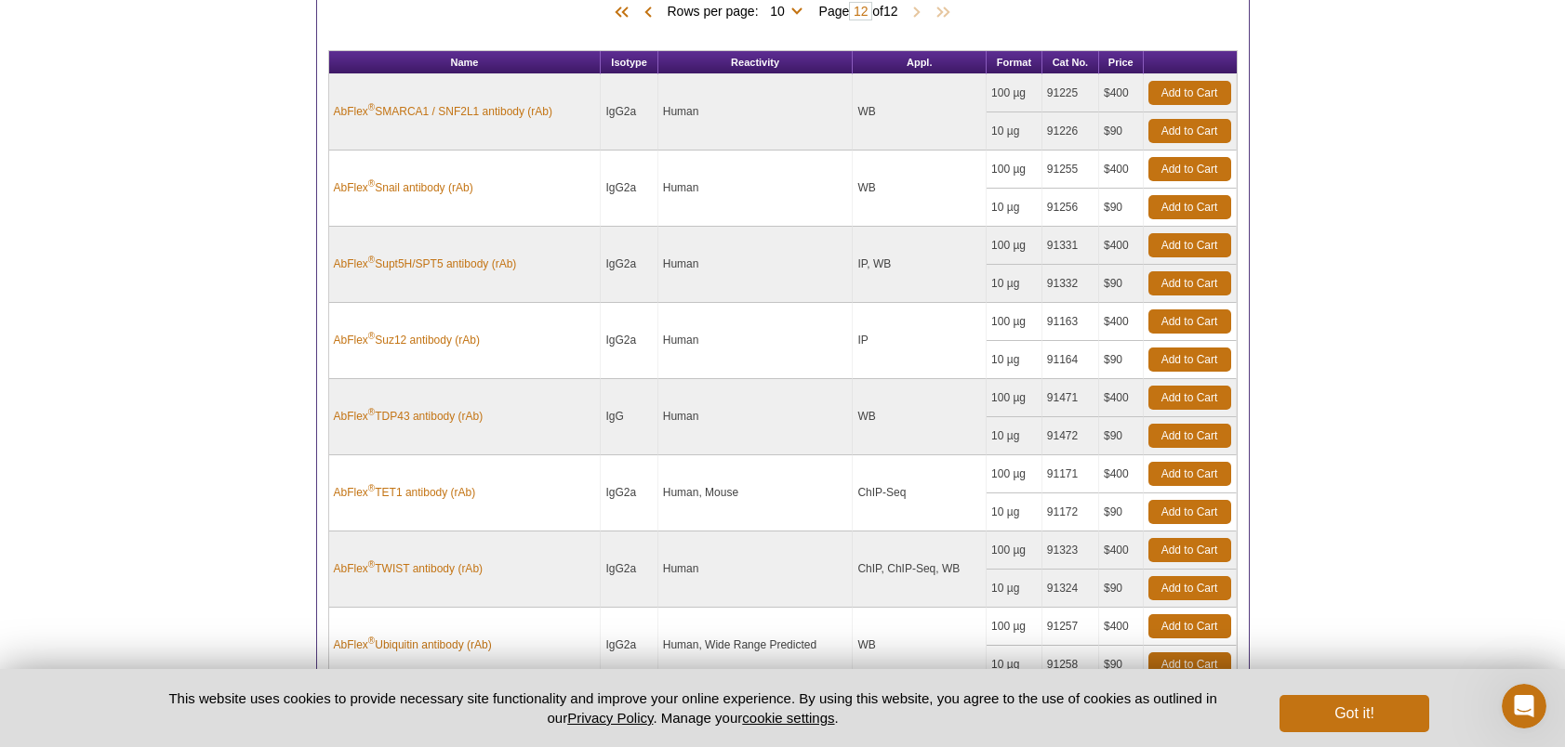
scroll to position [722, 0]
